Goal: Information Seeking & Learning: Learn about a topic

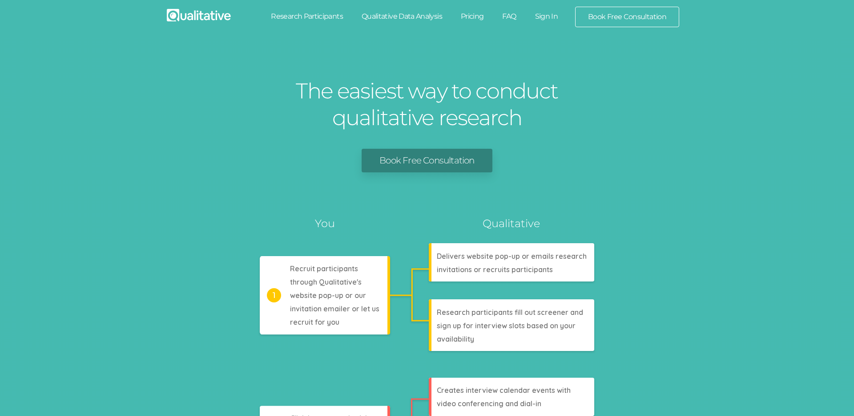
click at [327, 17] on link "Research Participants" at bounding box center [307, 17] width 91 height 20
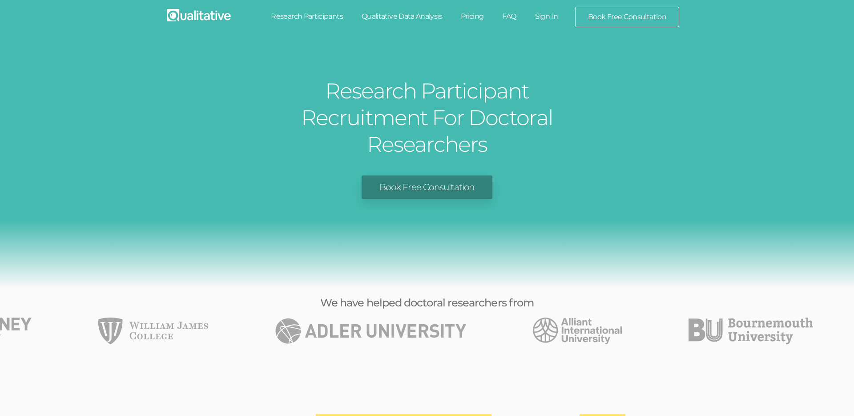
click at [467, 10] on link "Pricing" at bounding box center [473, 17] width 42 height 20
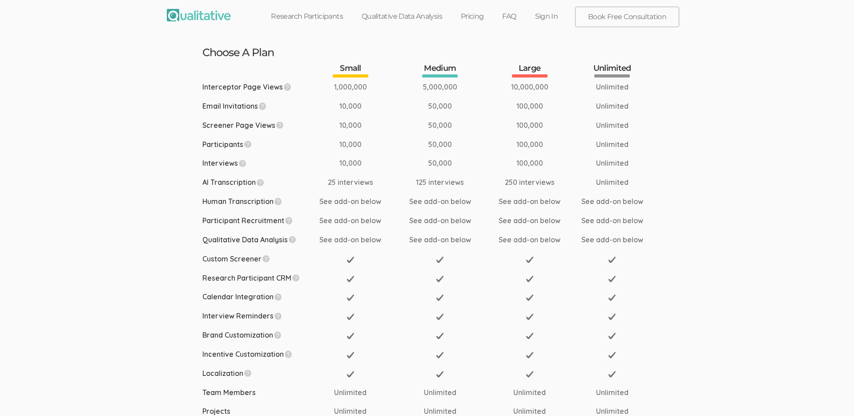
click at [575, 350] on td at bounding box center [536, 353] width 89 height 19
click at [205, 19] on img at bounding box center [199, 15] width 64 height 12
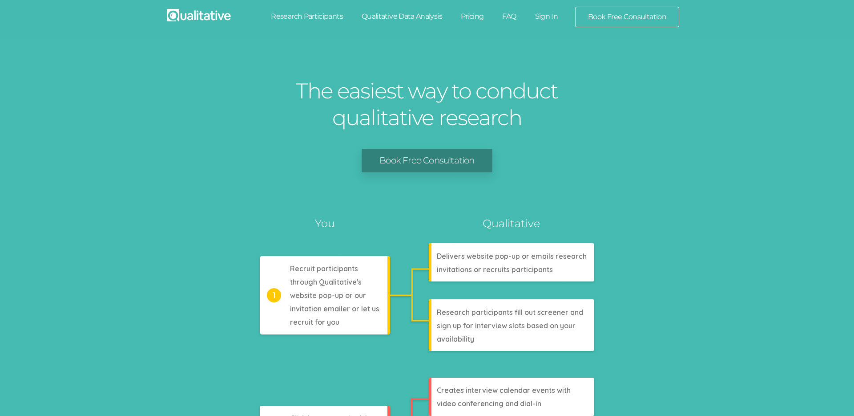
click at [479, 14] on link "Pricing" at bounding box center [473, 17] width 42 height 20
click at [478, 17] on link "Pricing" at bounding box center [473, 17] width 42 height 20
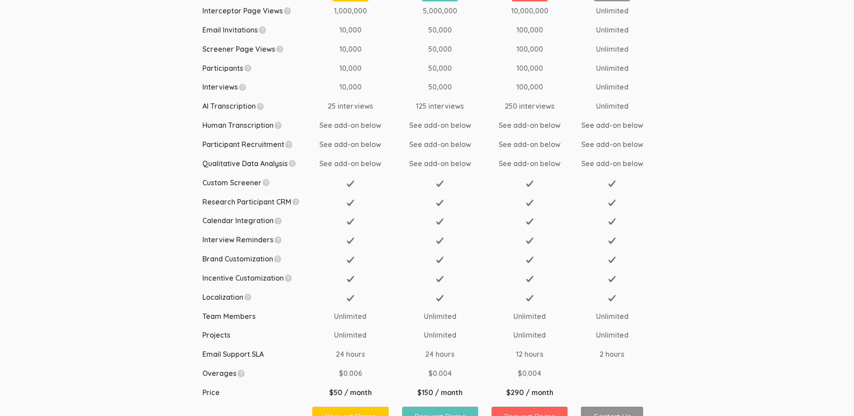
scroll to position [101, 0]
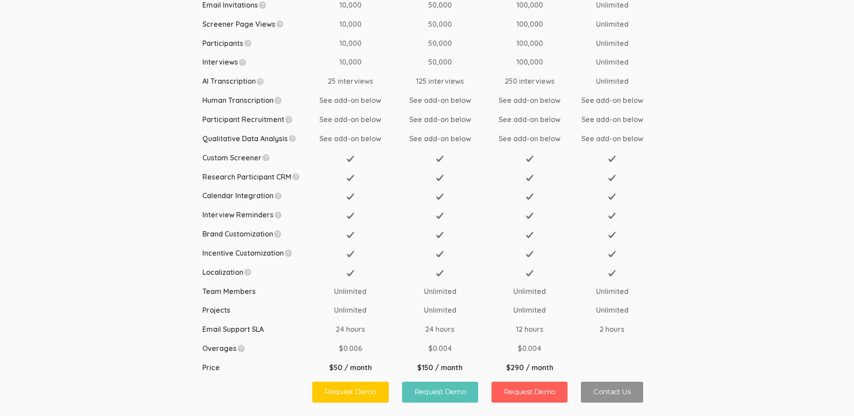
click at [287, 193] on td "Calendar Integration" at bounding box center [257, 195] width 110 height 19
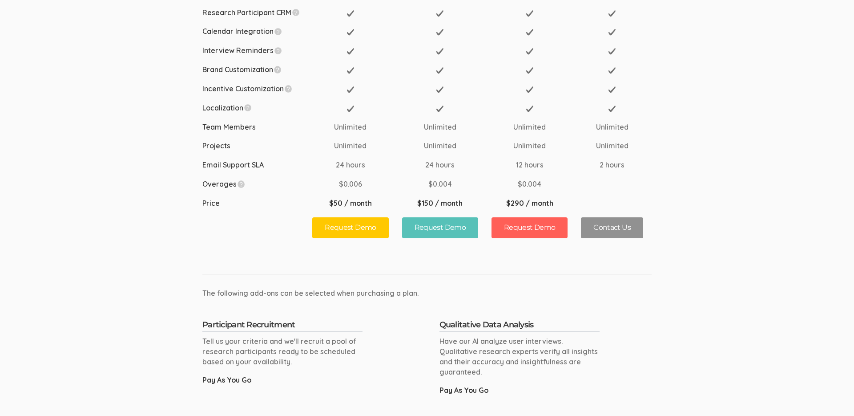
scroll to position [0, 0]
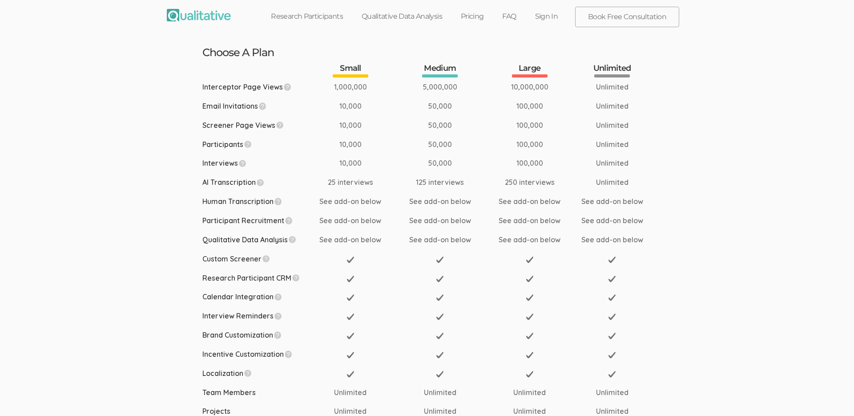
click at [511, 17] on link "FAQ" at bounding box center [509, 17] width 32 height 20
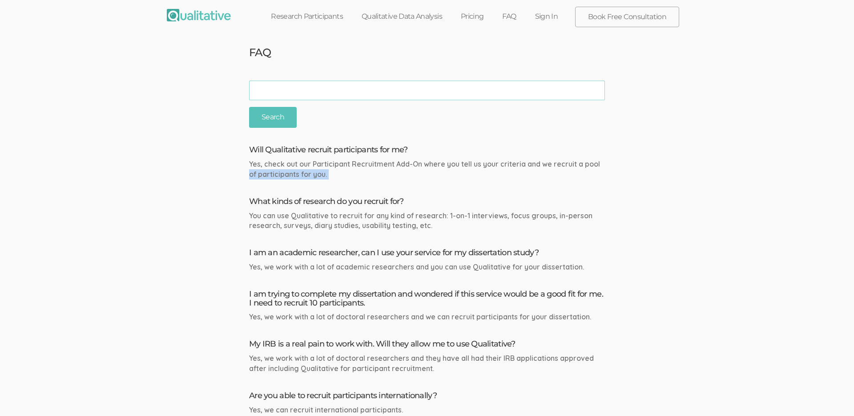
drag, startPoint x: 340, startPoint y: 180, endPoint x: 247, endPoint y: 169, distance: 93.6
drag, startPoint x: 337, startPoint y: 189, endPoint x: 333, endPoint y: 193, distance: 5.7
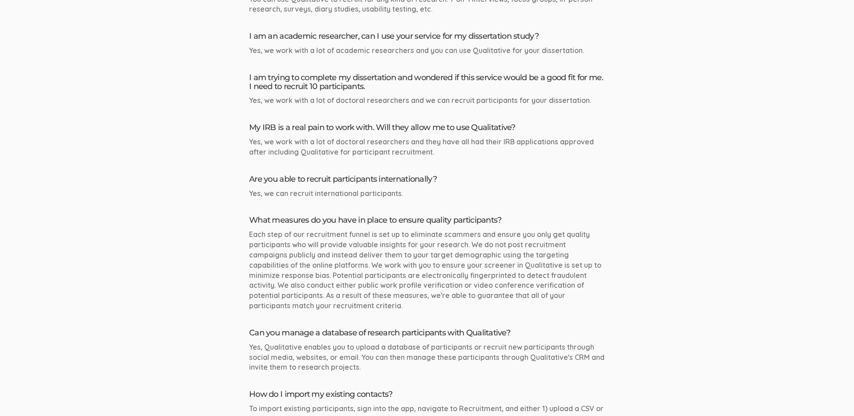
scroll to position [217, 0]
click at [443, 101] on div "Yes, we work with a lot of doctoral researchers and we can recruit participants…" at bounding box center [427, 99] width 356 height 10
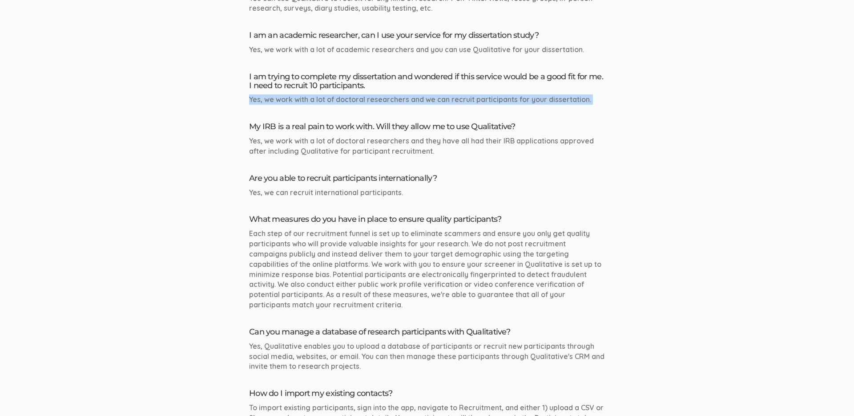
click at [443, 101] on div "Yes, we work with a lot of doctoral researchers and we can recruit participants…" at bounding box center [427, 99] width 356 height 10
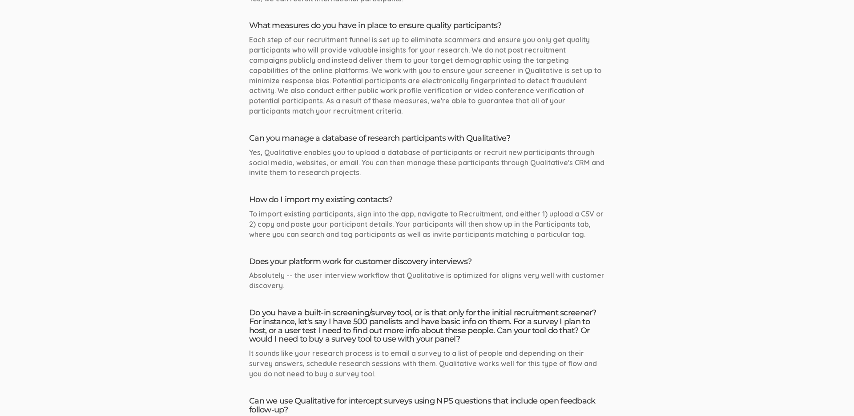
scroll to position [421, 0]
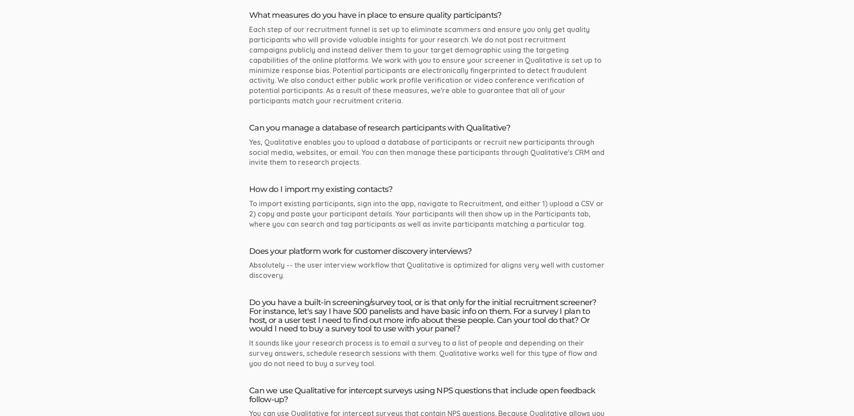
drag, startPoint x: 418, startPoint y: 160, endPoint x: 427, endPoint y: 161, distance: 8.9
click at [419, 160] on div "Yes, Qualitative enables you to upload a database of participants or recruit ne…" at bounding box center [427, 152] width 356 height 31
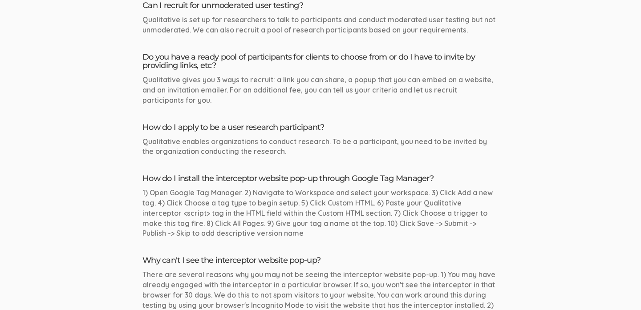
scroll to position [857, 0]
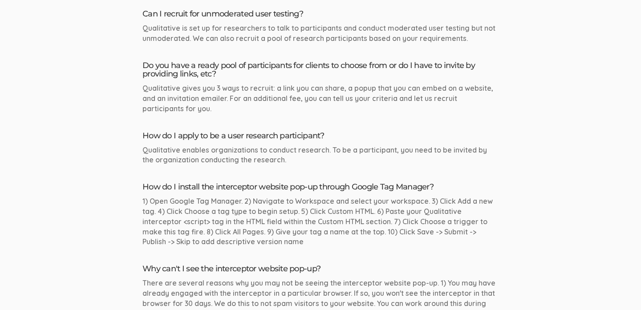
click at [311, 87] on div "Qualitative gives you 3 ways to recruit: a link you can share, a popup that you…" at bounding box center [320, 98] width 356 height 31
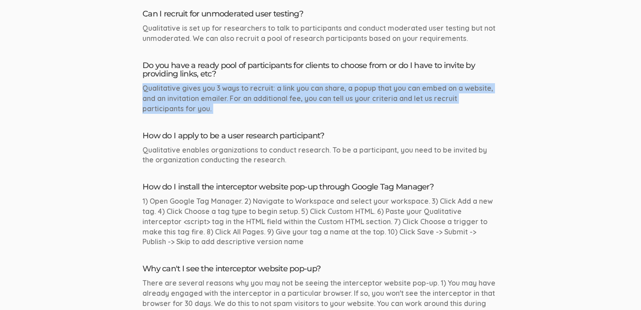
click at [308, 97] on div "Qualitative gives you 3 ways to recruit: a link you can share, a popup that you…" at bounding box center [320, 98] width 356 height 31
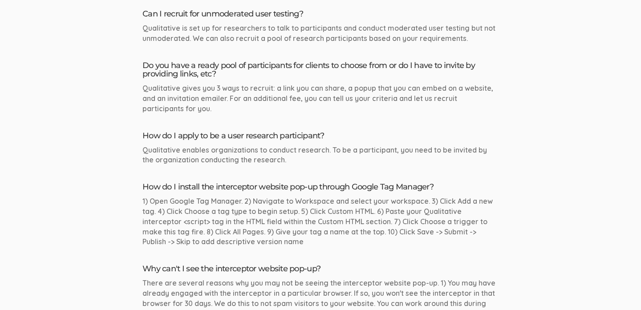
click at [308, 97] on div "Qualitative gives you 3 ways to recruit: a link you can share, a popup that you…" at bounding box center [320, 98] width 356 height 31
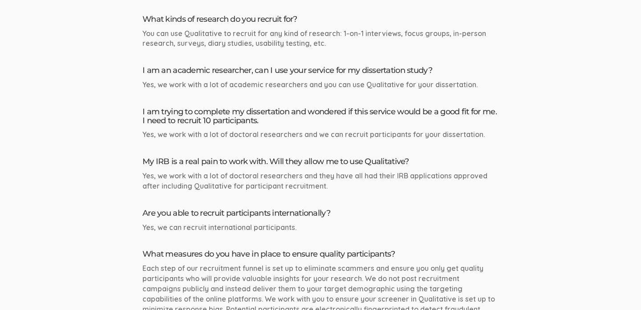
scroll to position [0, 0]
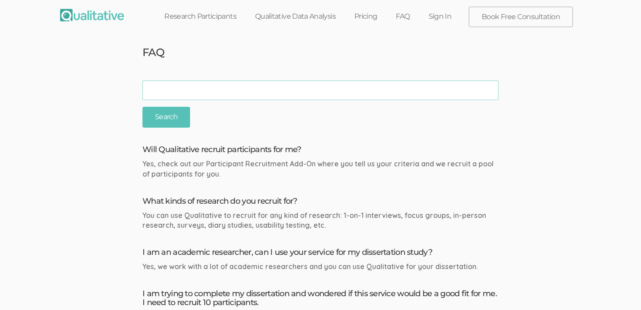
click at [363, 21] on link "Pricing" at bounding box center [366, 17] width 42 height 20
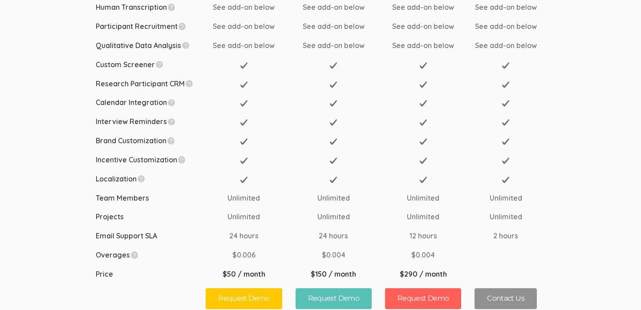
scroll to position [202, 0]
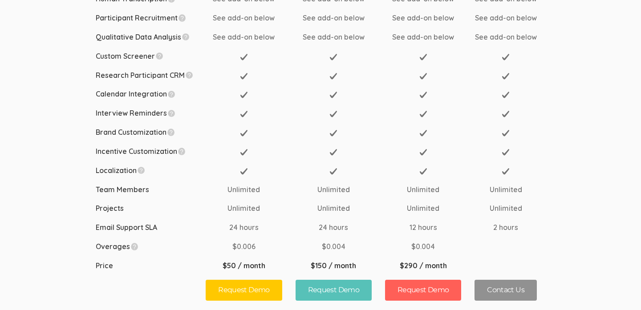
click at [98, 198] on td "Team Members" at bounding box center [151, 189] width 110 height 19
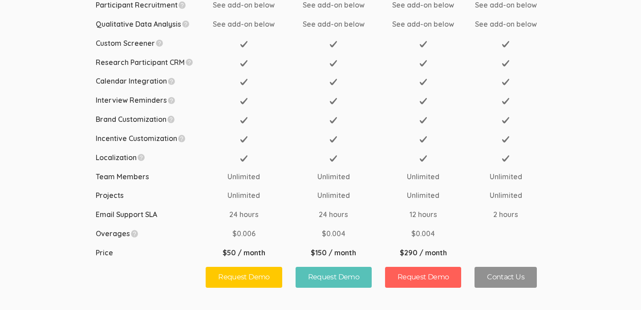
scroll to position [236, 0]
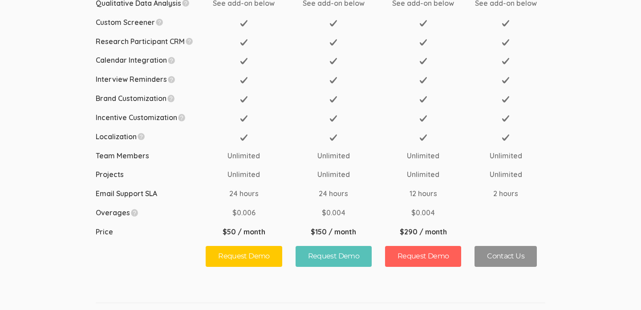
click at [232, 230] on td "$50 / month" at bounding box center [250, 231] width 89 height 19
click at [252, 226] on td "$50 / month" at bounding box center [250, 231] width 89 height 19
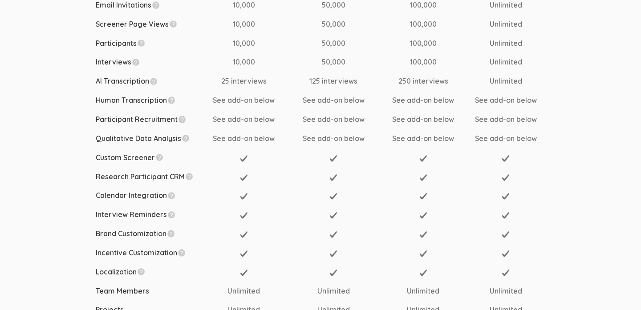
scroll to position [98, 0]
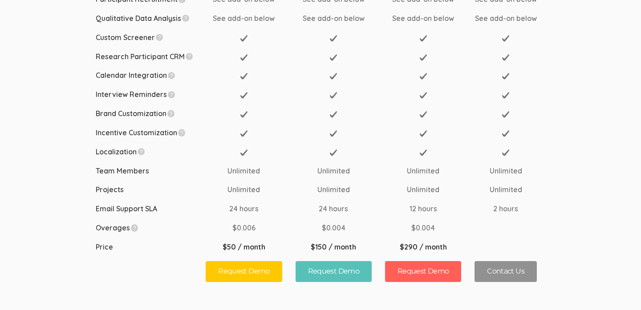
scroll to position [0, 0]
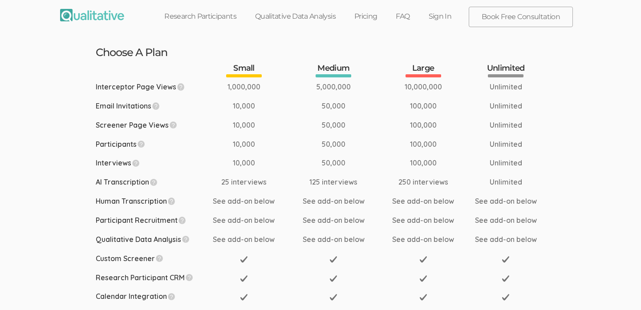
click at [101, 22] on link at bounding box center [91, 18] width 77 height 22
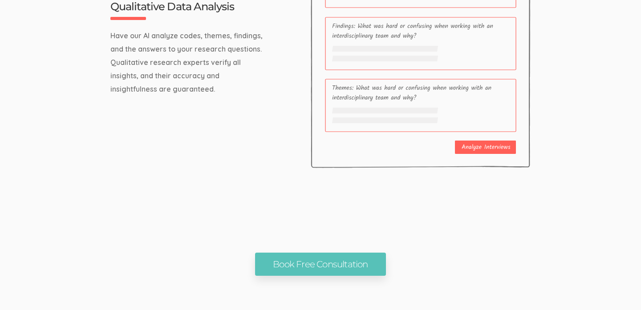
scroll to position [2959, 0]
